Goal: Task Accomplishment & Management: Use online tool/utility

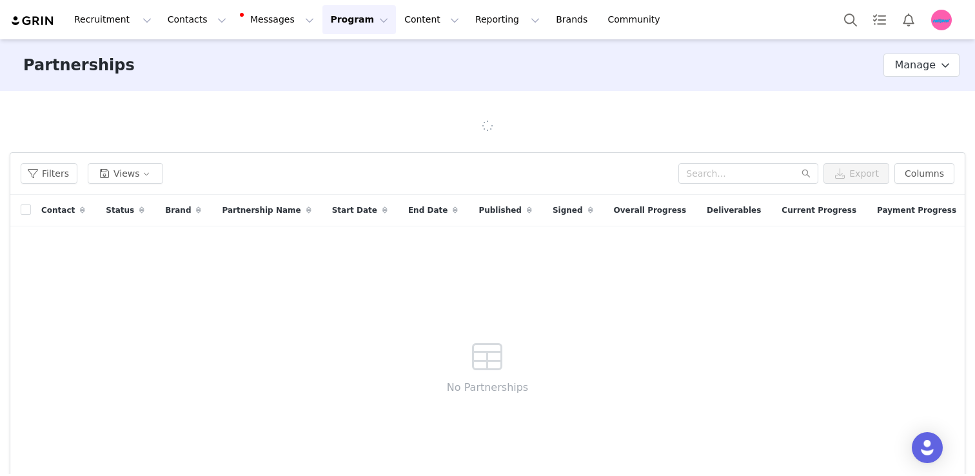
click at [338, 14] on button "Program Program" at bounding box center [358, 19] width 73 height 29
click at [338, 45] on link "Activations" at bounding box center [350, 56] width 97 height 23
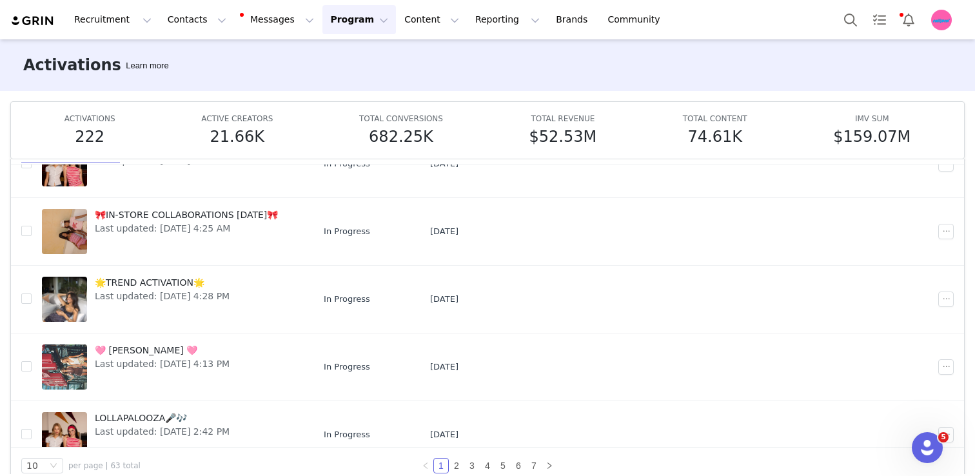
scroll to position [425, 0]
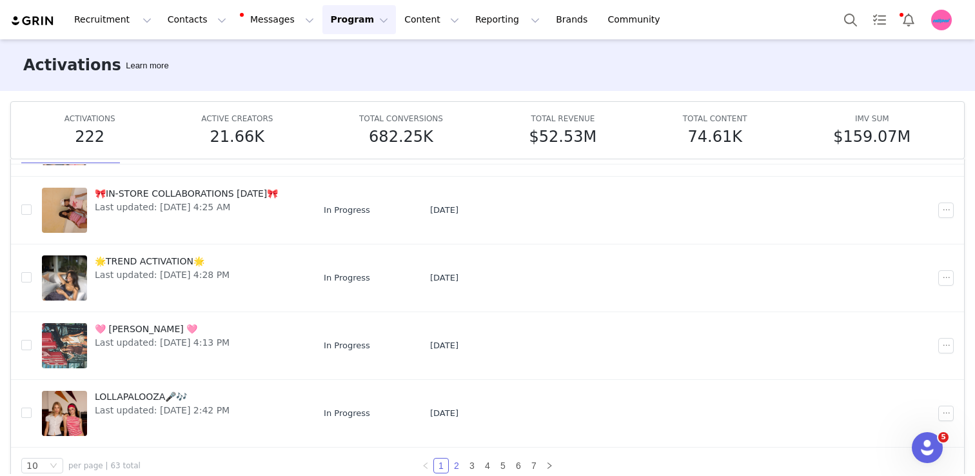
click at [454, 460] on link "2" at bounding box center [456, 465] width 14 height 14
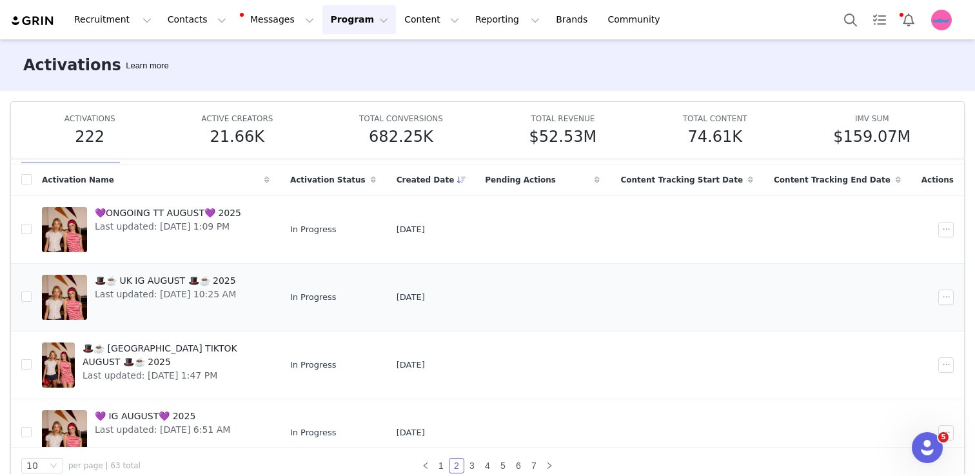
click at [233, 291] on span "Last updated: [DATE] 10:25 AM" at bounding box center [165, 294] width 141 height 14
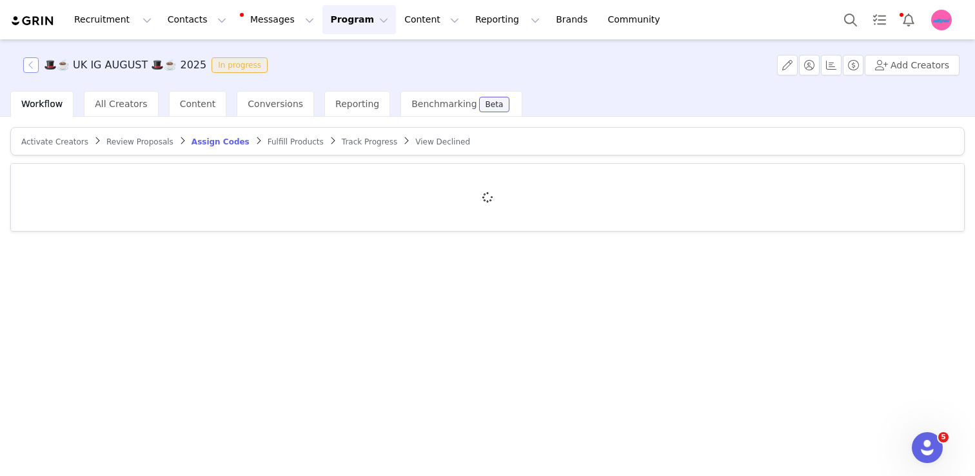
click at [31, 70] on button "button" at bounding box center [30, 64] width 15 height 15
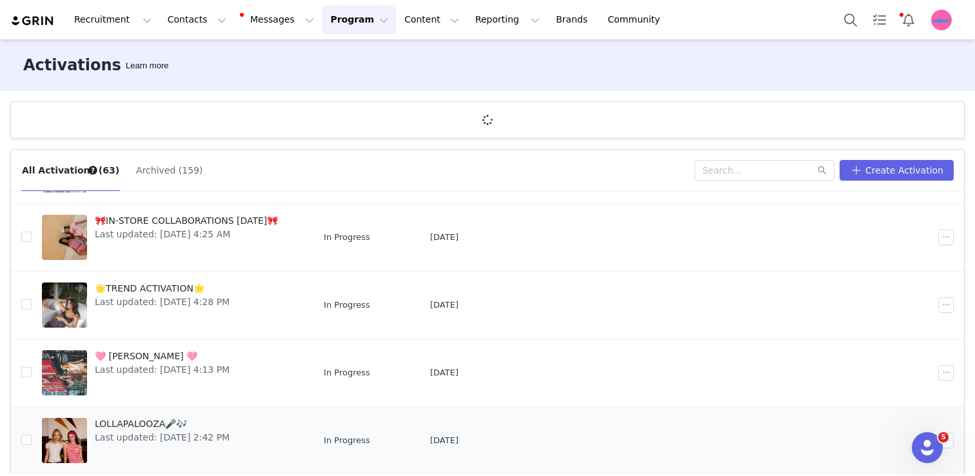
scroll to position [48, 0]
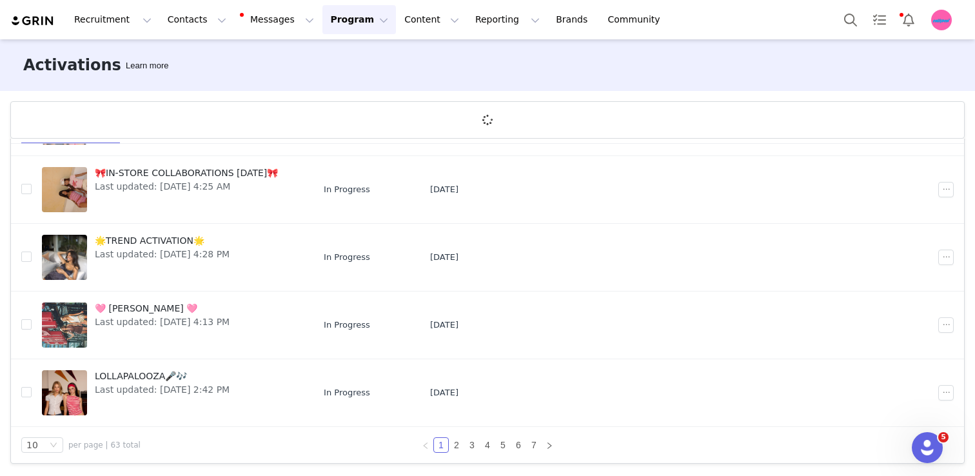
click at [465, 437] on ul "1 2 3 4 5 6 7" at bounding box center [487, 444] width 139 height 15
click at [456, 439] on link "2" at bounding box center [456, 445] width 14 height 14
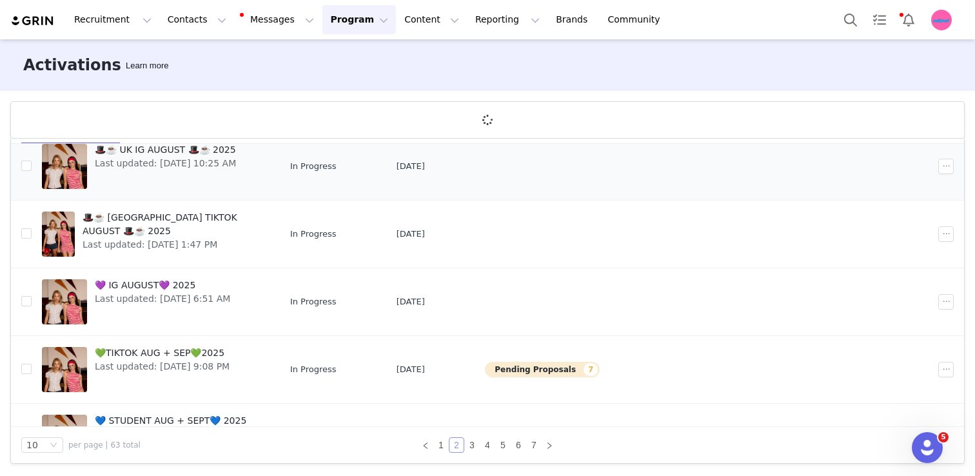
scroll to position [113, 0]
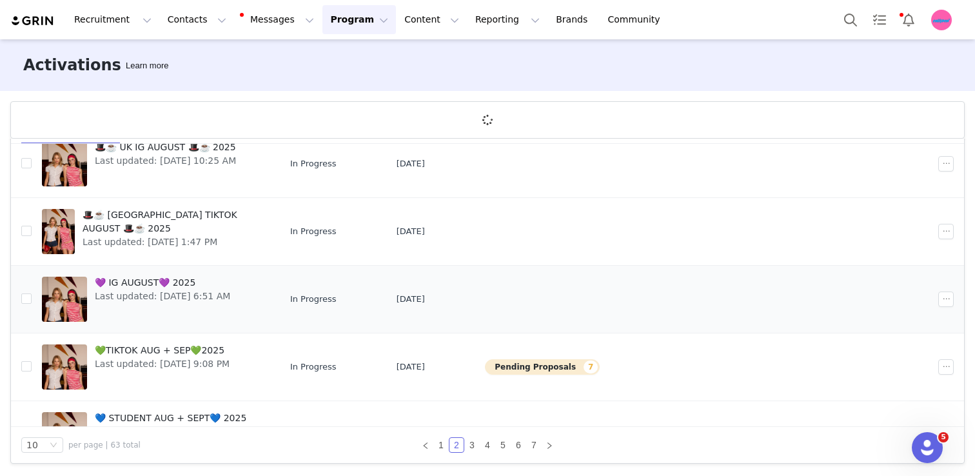
click at [335, 286] on td "In Progress" at bounding box center [333, 300] width 106 height 68
click at [214, 298] on span "Last updated: [DATE] 6:51 AM" at bounding box center [162, 296] width 135 height 14
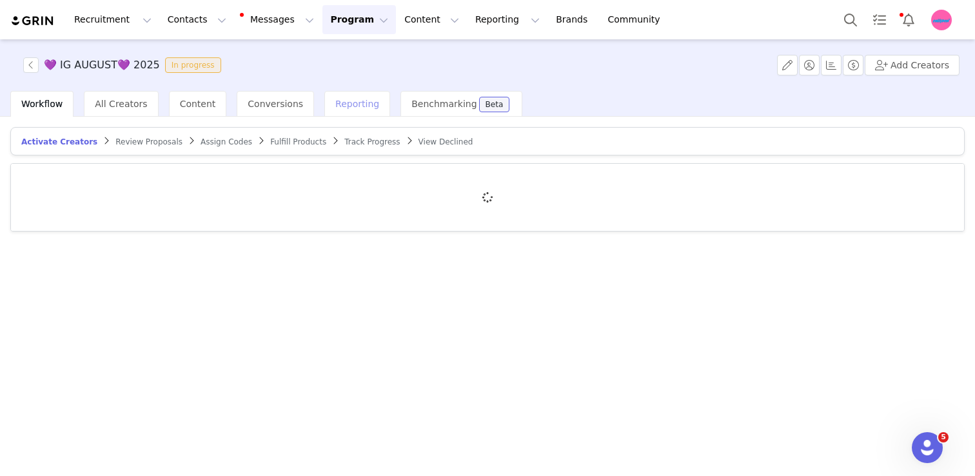
click at [335, 108] on span "Reporting" at bounding box center [357, 104] width 44 height 10
